Goal: Task Accomplishment & Management: Manage account settings

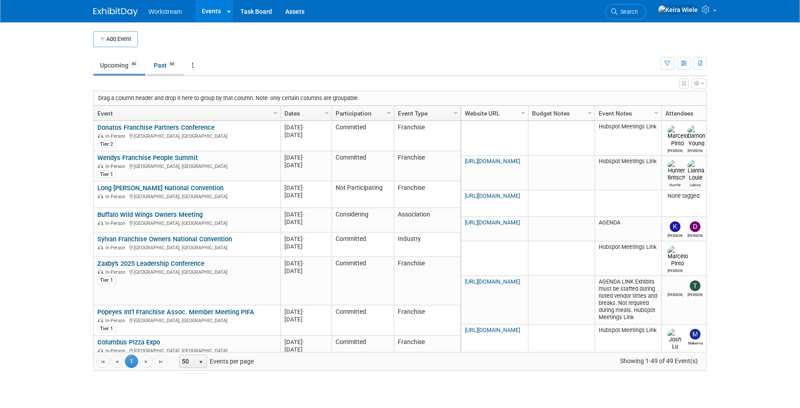
click at [166, 69] on link "Past 60" at bounding box center [165, 65] width 36 height 17
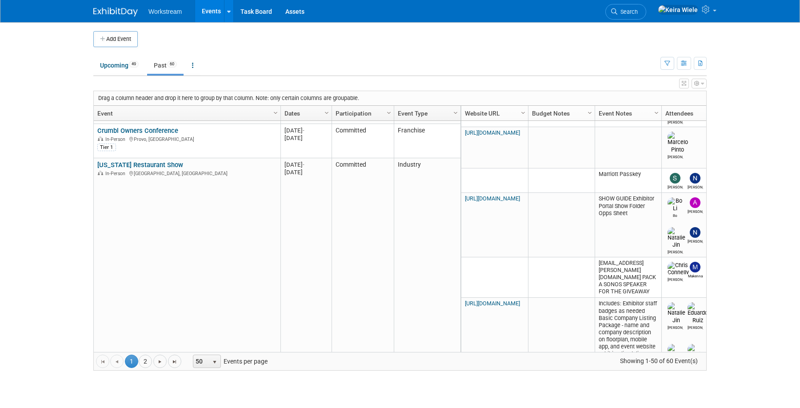
scroll to position [1209, 0]
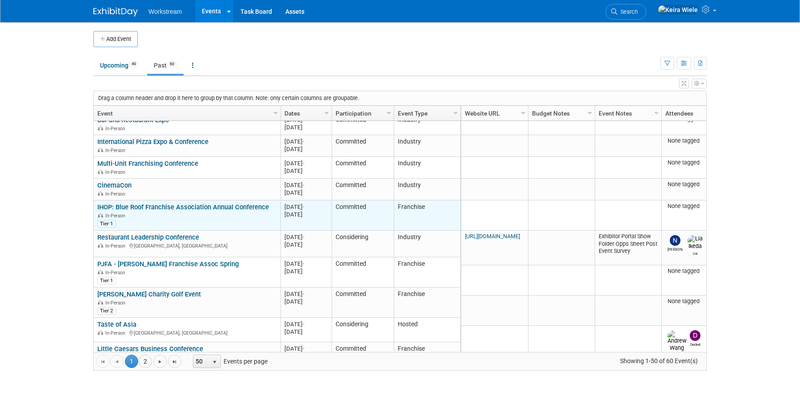
click at [227, 202] on td "IHOP: Blue Roof Franchise Association Annual Conference IHOP: Blue Roof Franchi…" at bounding box center [187, 215] width 187 height 30
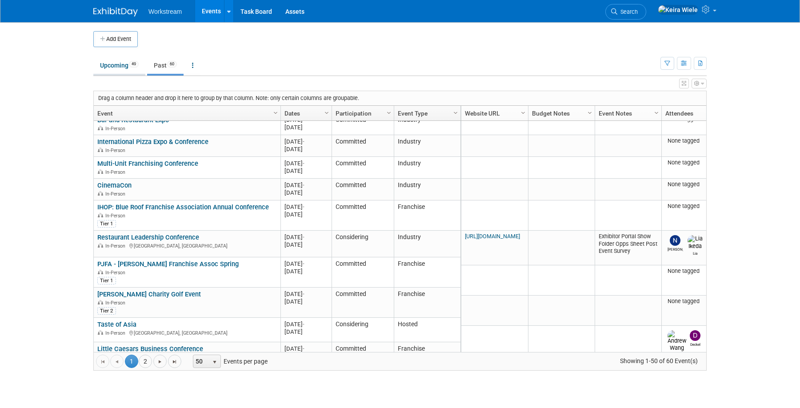
click at [139, 74] on li "Upcoming 49" at bounding box center [119, 66] width 52 height 19
click at [126, 64] on link "Upcoming 49" at bounding box center [119, 65] width 52 height 17
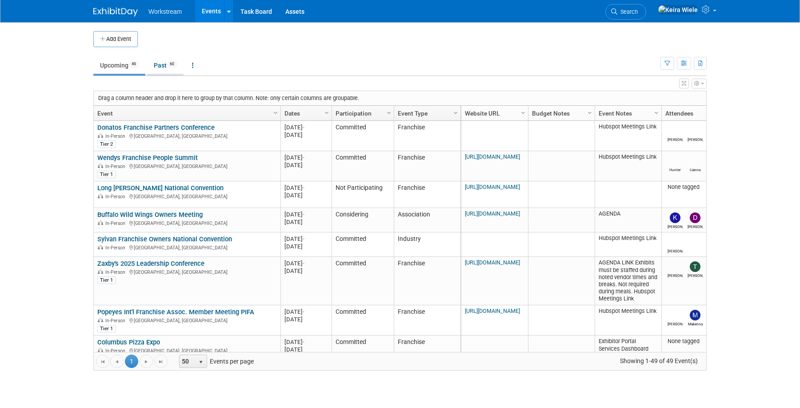
click at [174, 59] on link "Past 60" at bounding box center [165, 65] width 36 height 17
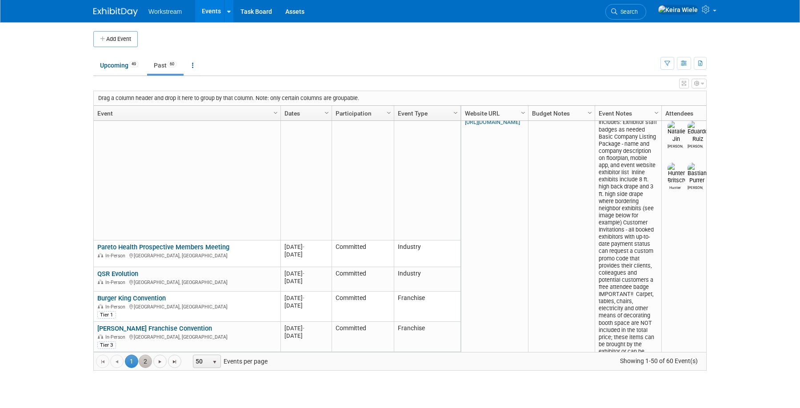
click at [141, 362] on link "2" at bounding box center [145, 361] width 13 height 13
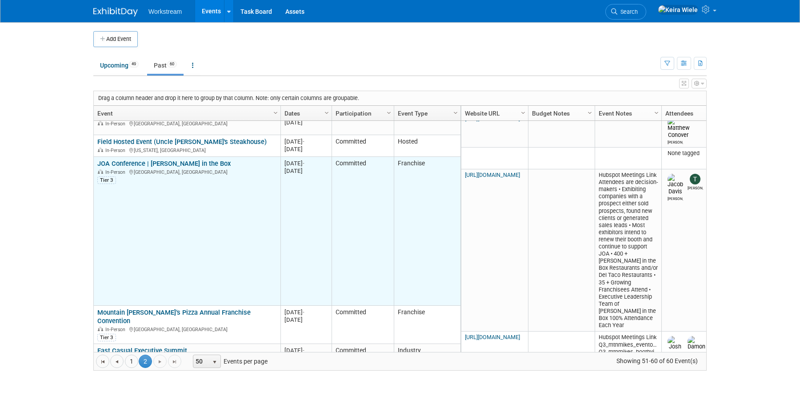
scroll to position [88, 0]
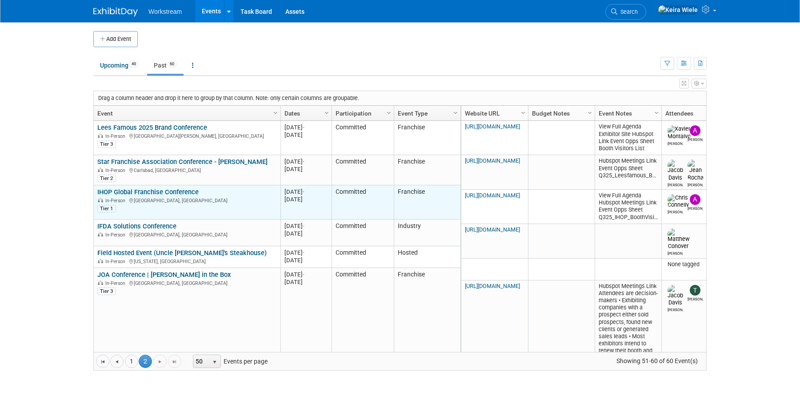
click at [190, 190] on link "IHOP Global Franchise Conference" at bounding box center [147, 192] width 101 height 8
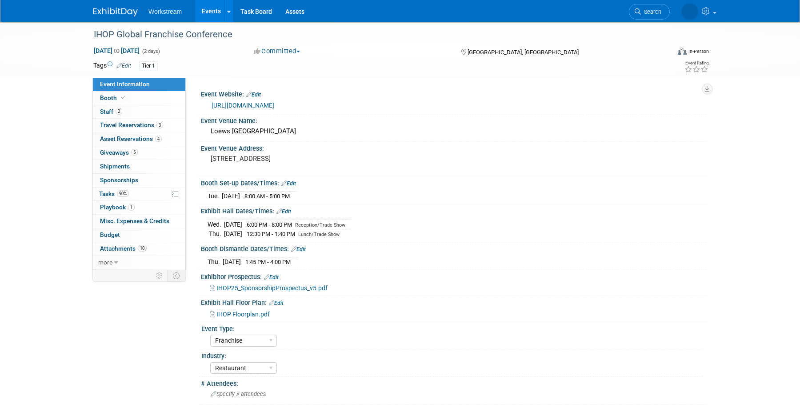
select select "Franchise"
select select "Restaurant"
select select "No"
select select "[PERSON_NAME]"
click at [145, 99] on link "Booth" at bounding box center [139, 98] width 92 height 13
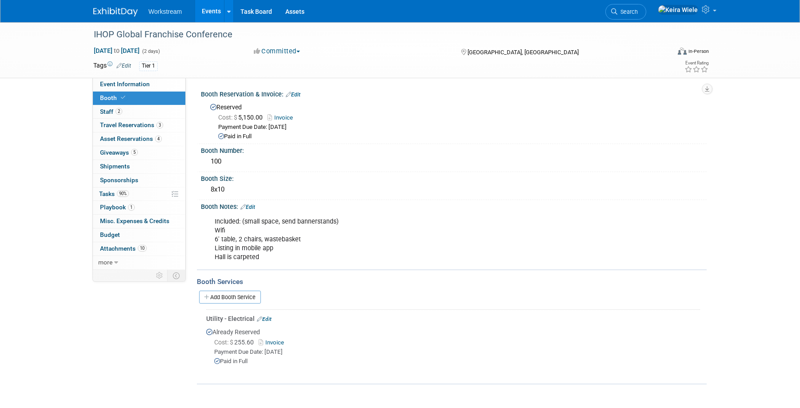
click at [345, 60] on div "Tags Edit Tier 1" at bounding box center [348, 66] width 511 height 13
